Goal: Check status: Check status

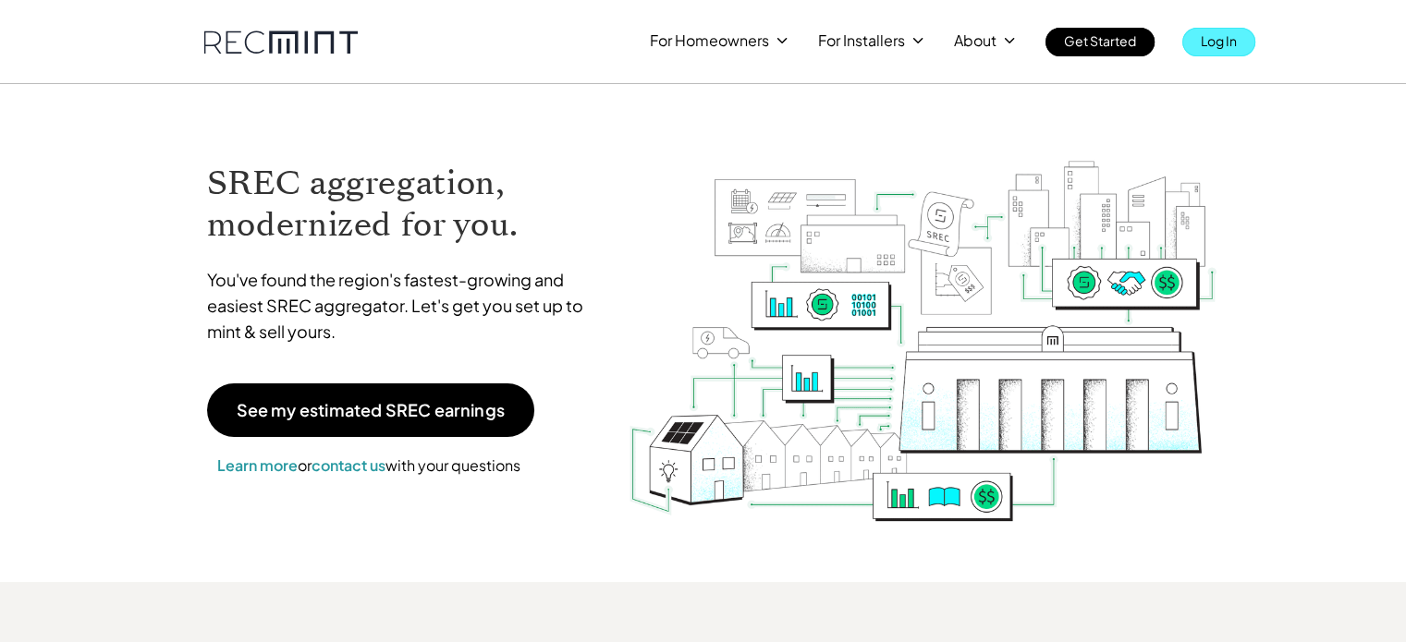
click at [1206, 43] on p "Log In" at bounding box center [1218, 41] width 36 height 26
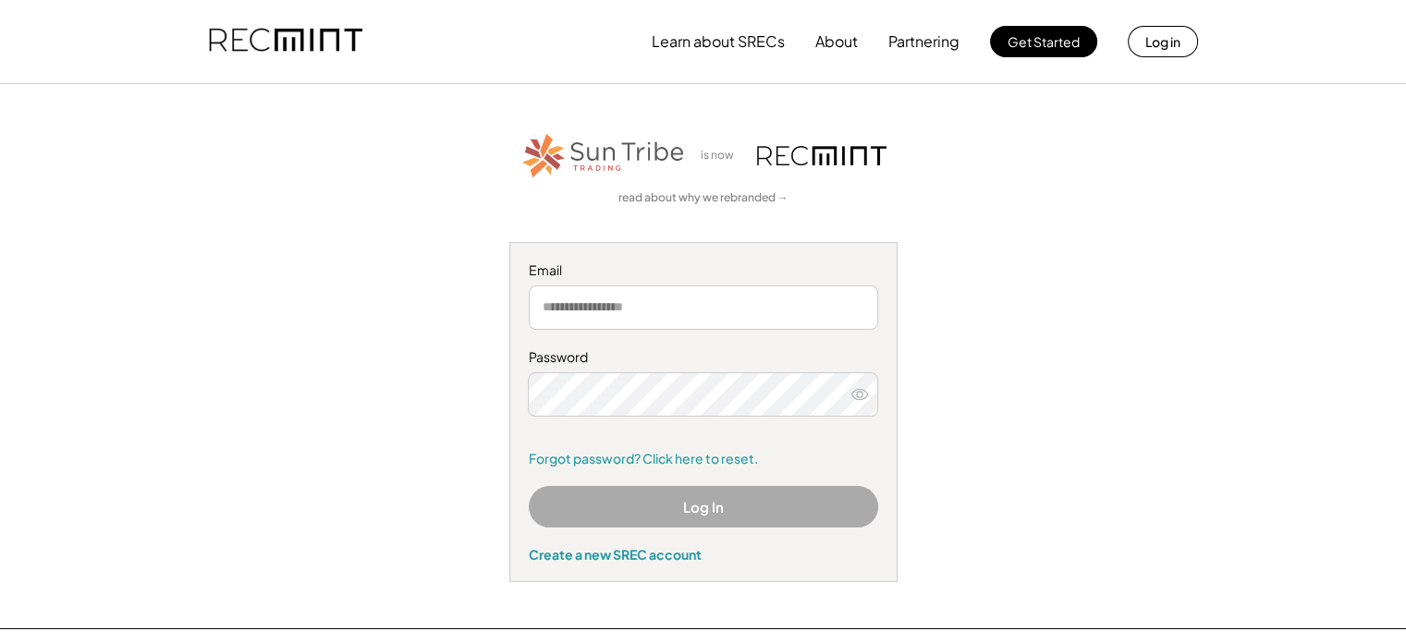
type input "**********"
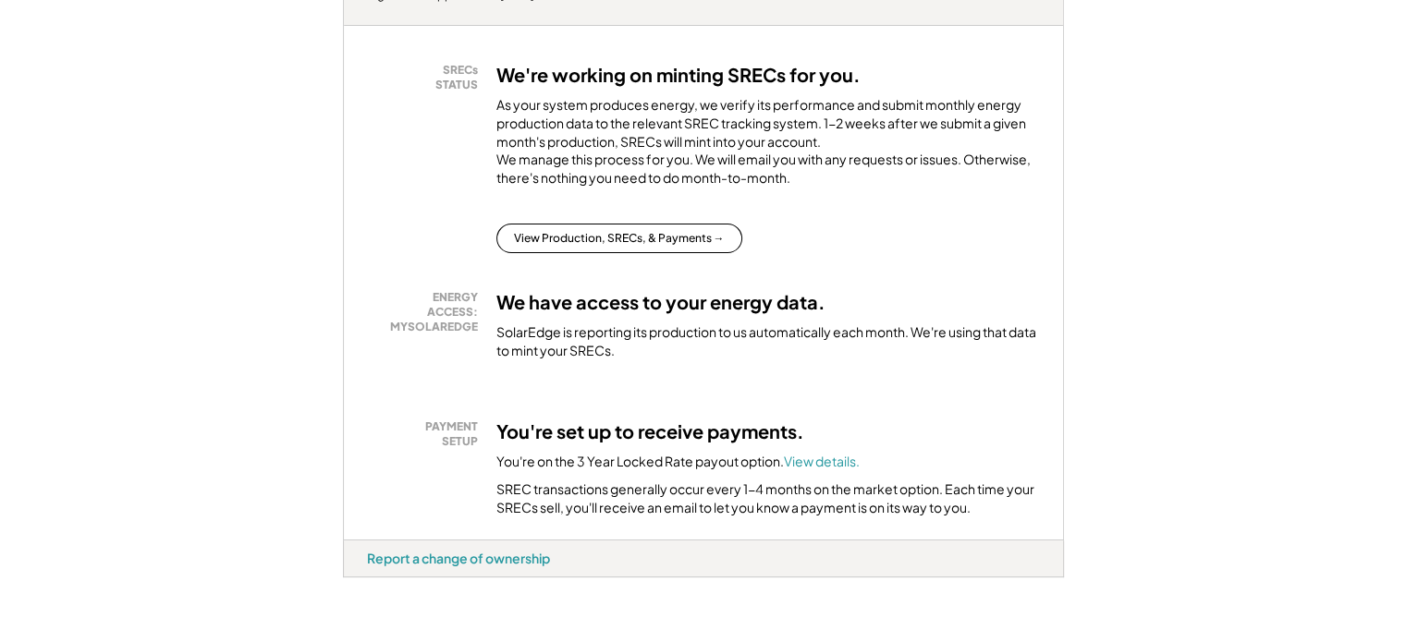
scroll to position [370, 0]
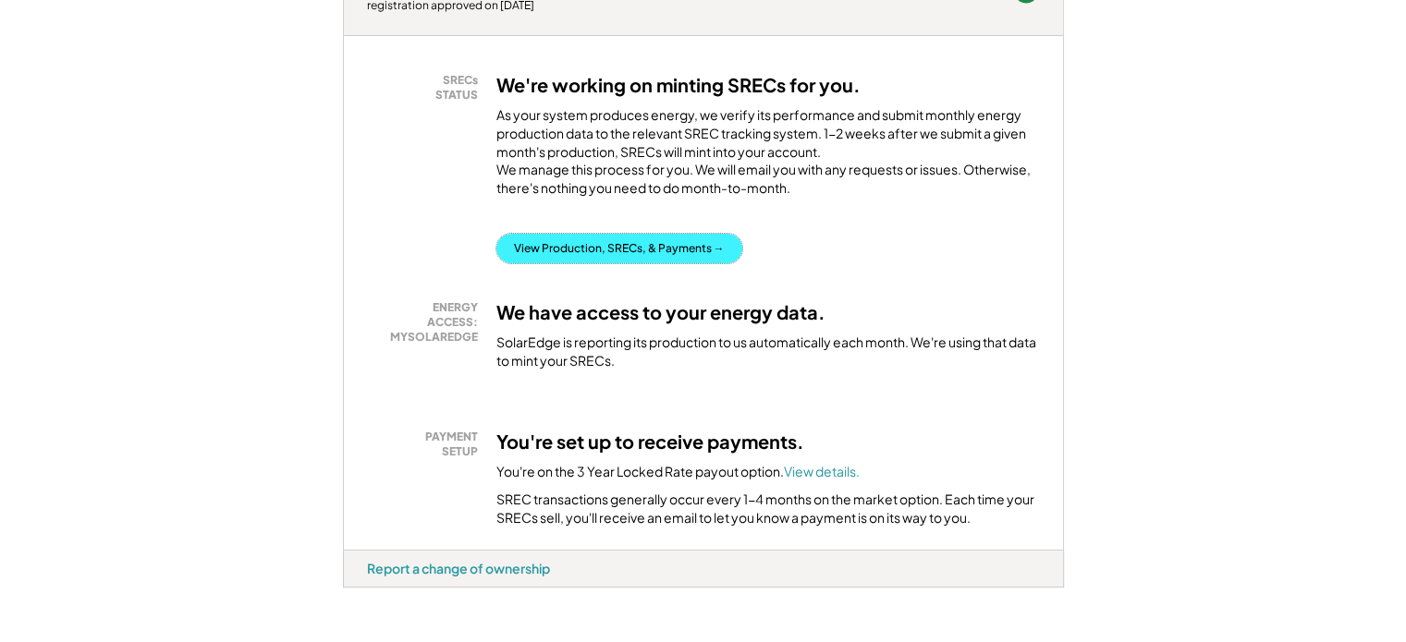
click at [603, 263] on button "View Production, SRECs, & Payments →" at bounding box center [619, 249] width 246 height 30
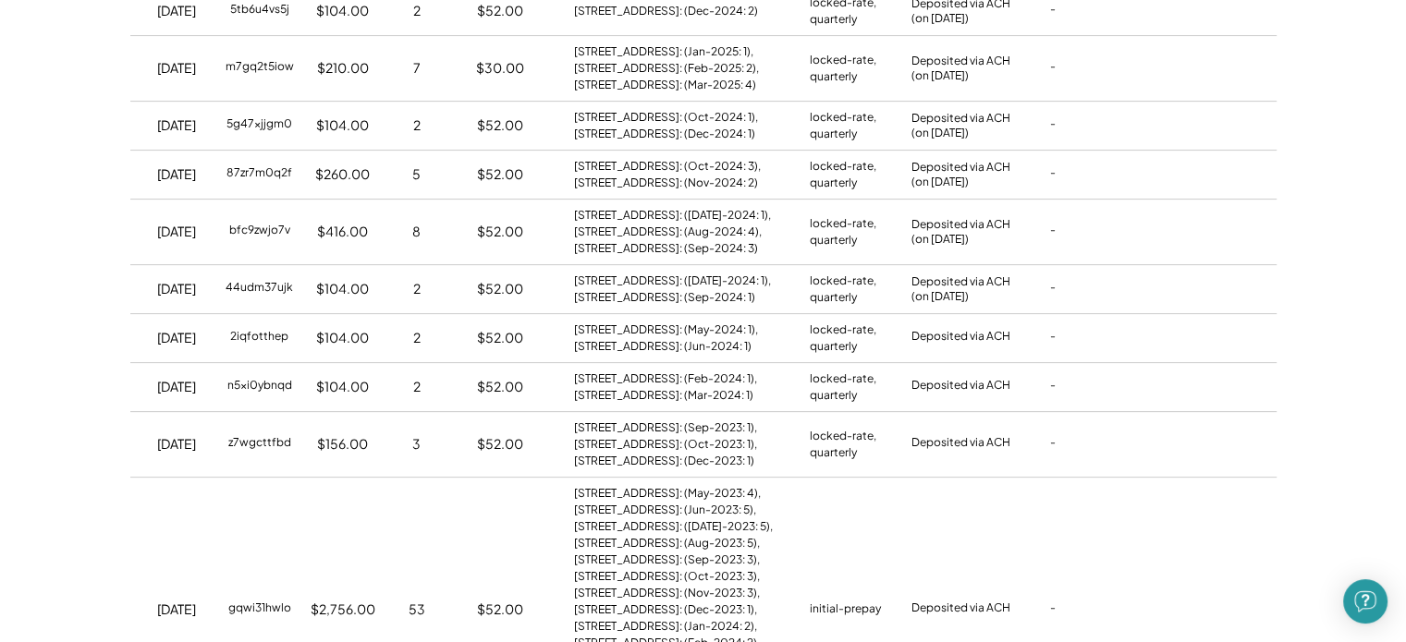
scroll to position [493, 0]
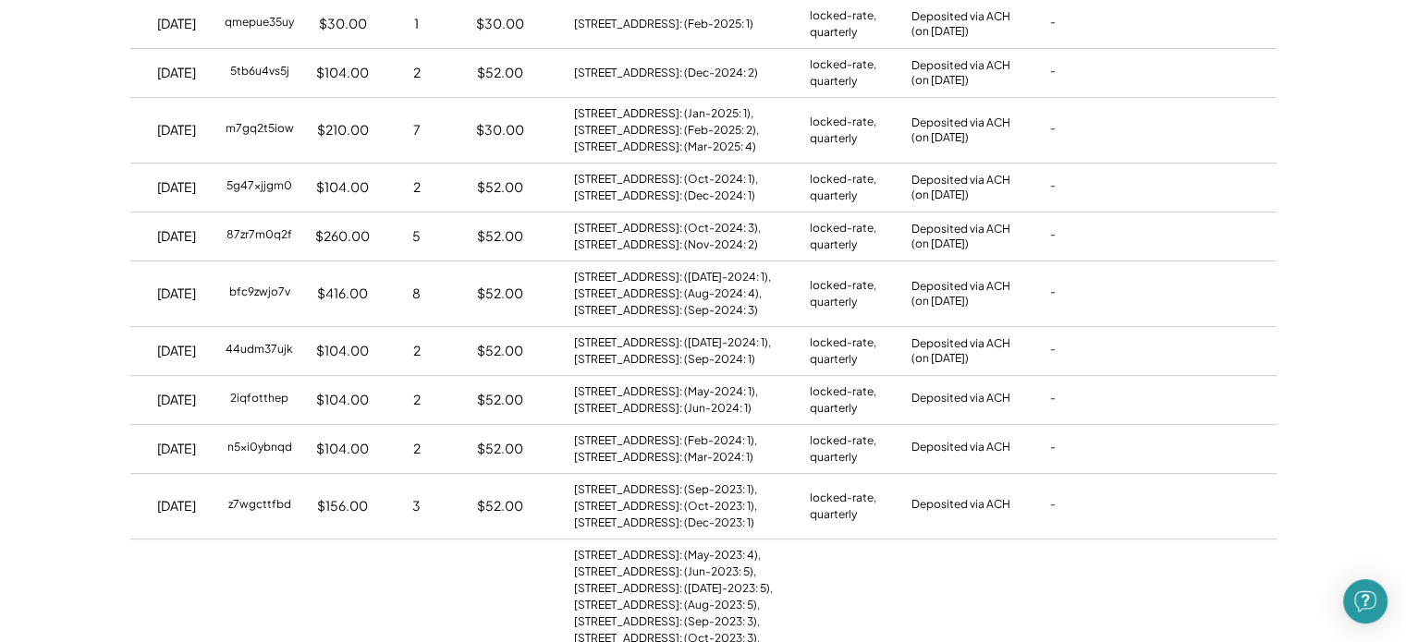
click at [347, 230] on div "$260.00" at bounding box center [342, 236] width 55 height 18
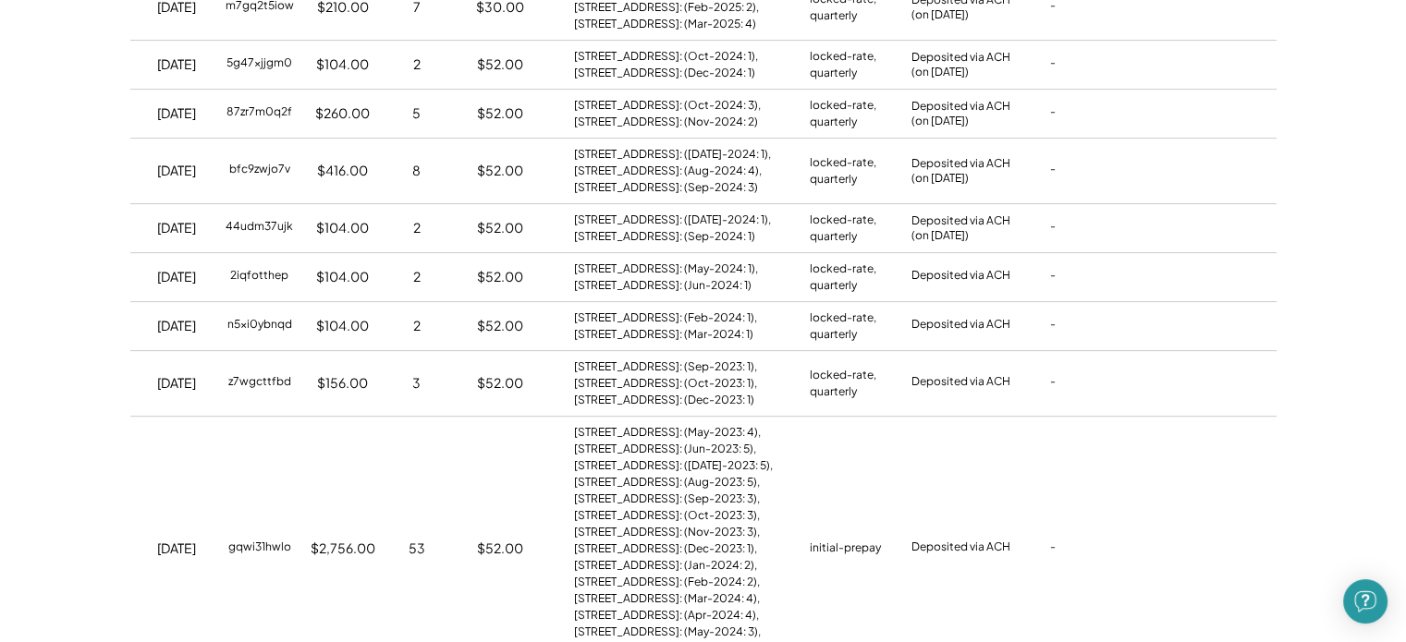
scroll to position [554, 0]
